Goal: Information Seeking & Learning: Understand process/instructions

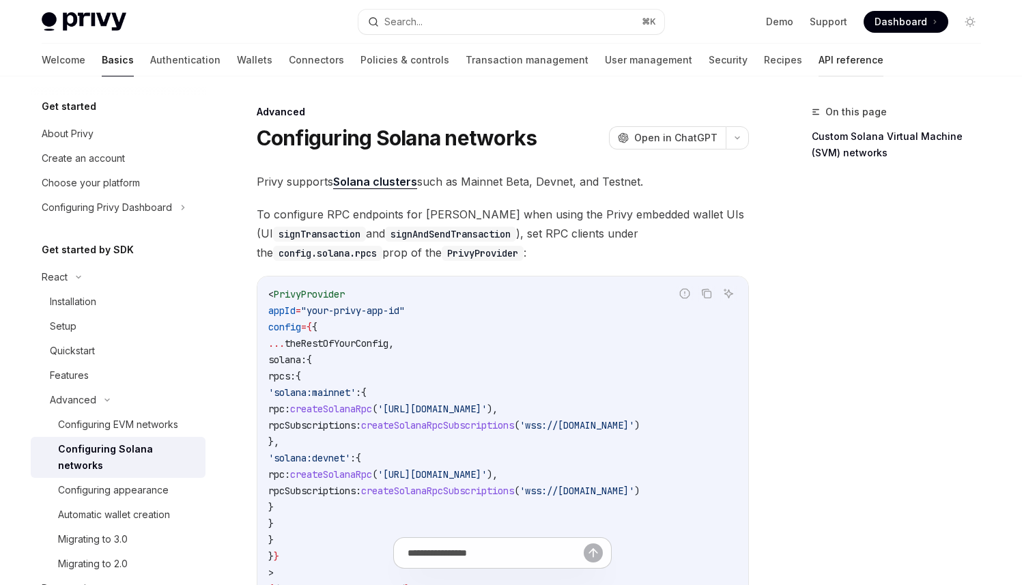
click at [819, 61] on link "API reference" at bounding box center [851, 60] width 65 height 33
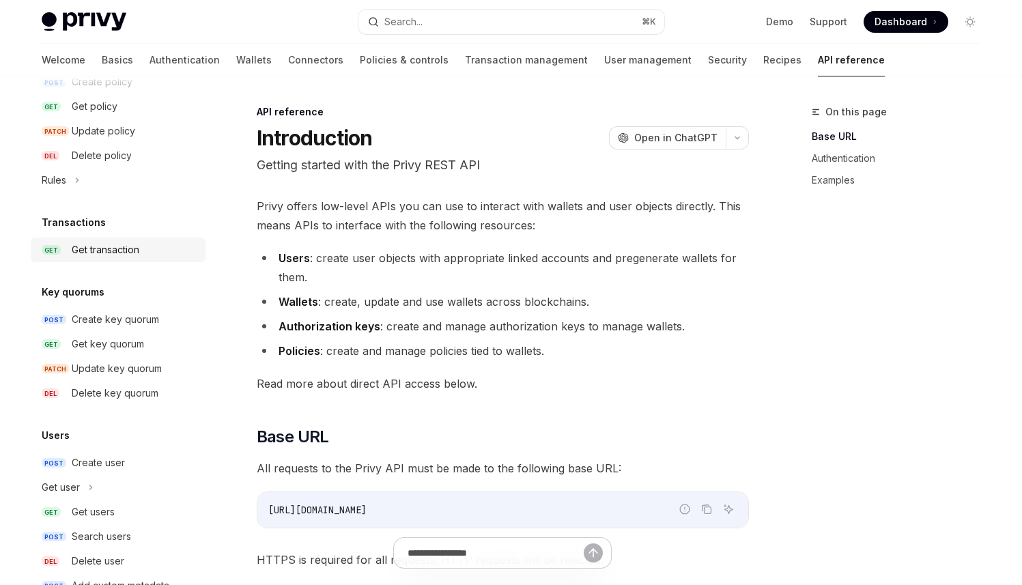
click at [126, 245] on div "Get transaction" at bounding box center [106, 250] width 68 height 16
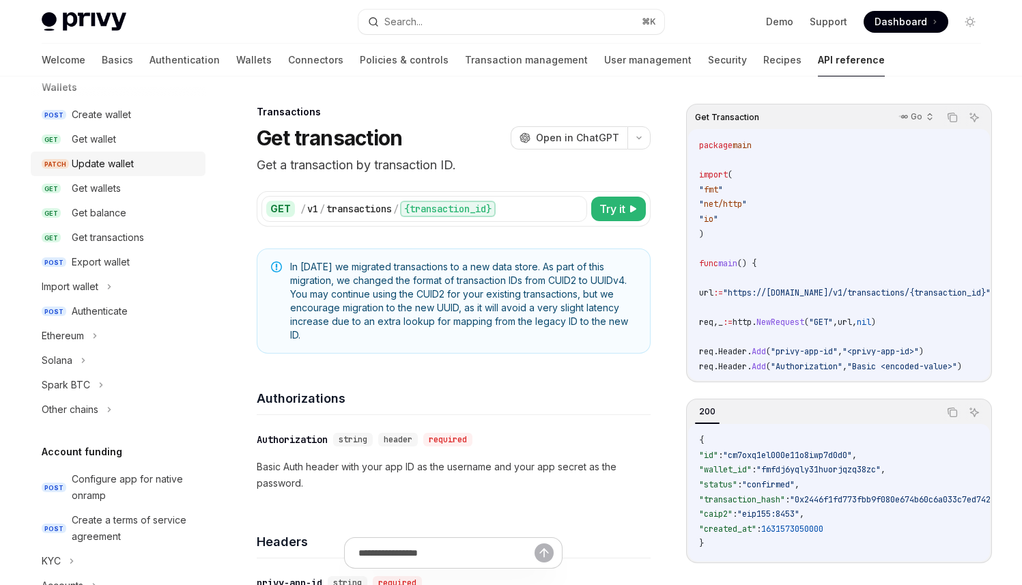
scroll to position [144, 0]
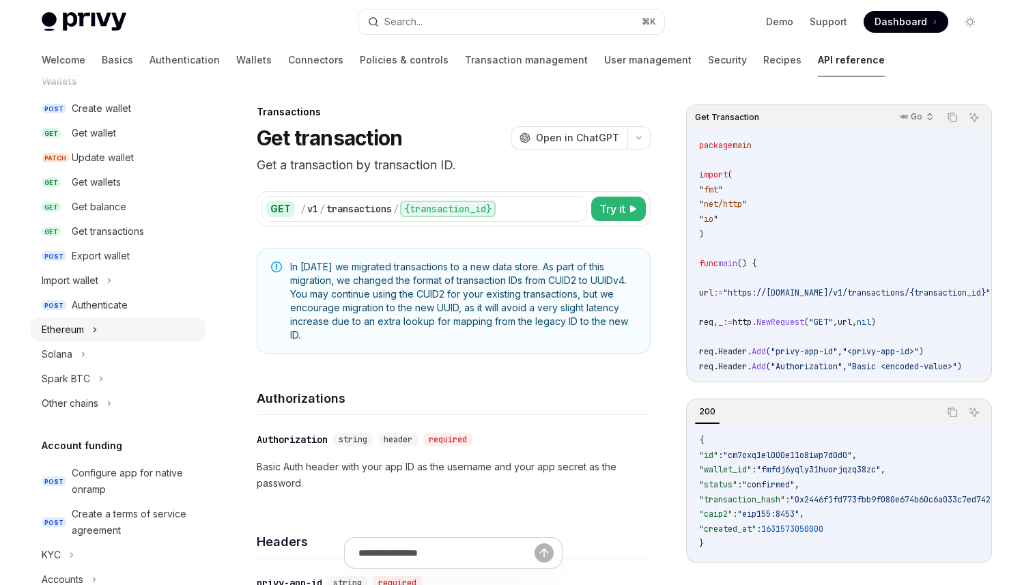
click at [103, 330] on div "Ethereum" at bounding box center [118, 329] width 175 height 25
type textarea "*"
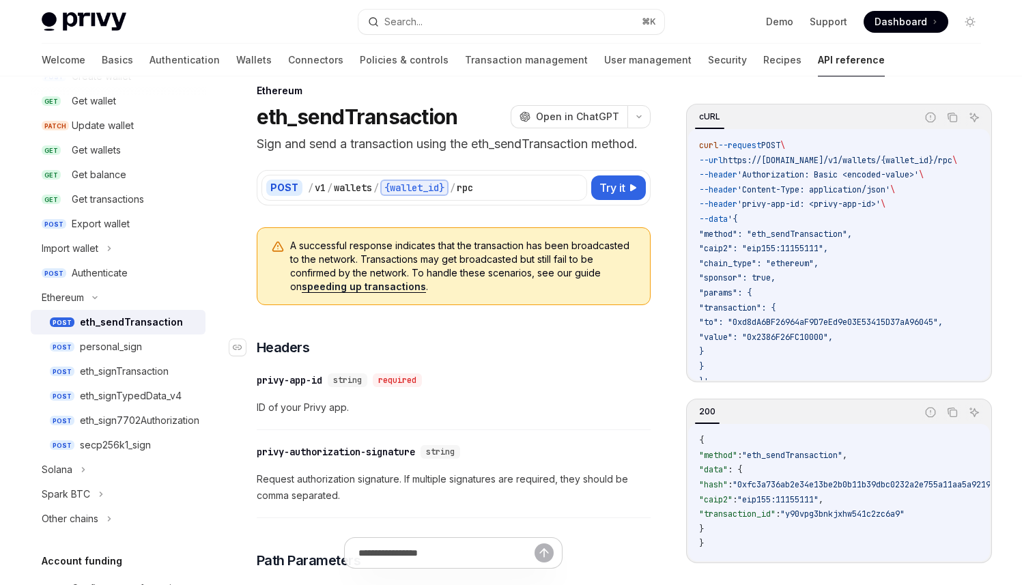
scroll to position [23, 0]
